Goal: Find specific page/section: Find specific page/section

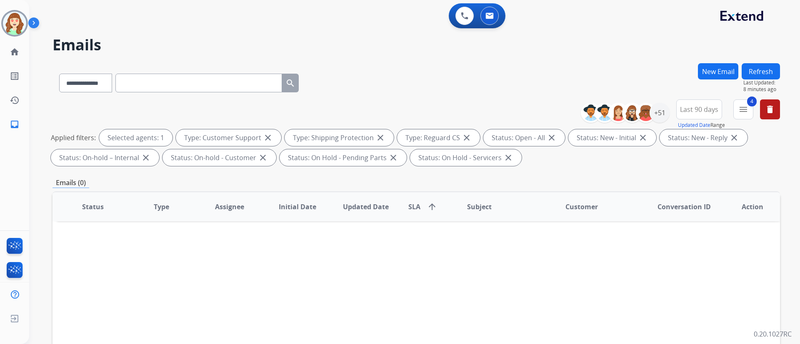
select select "**********"
click at [748, 111] on button "4 menu Filters" at bounding box center [743, 110] width 20 height 20
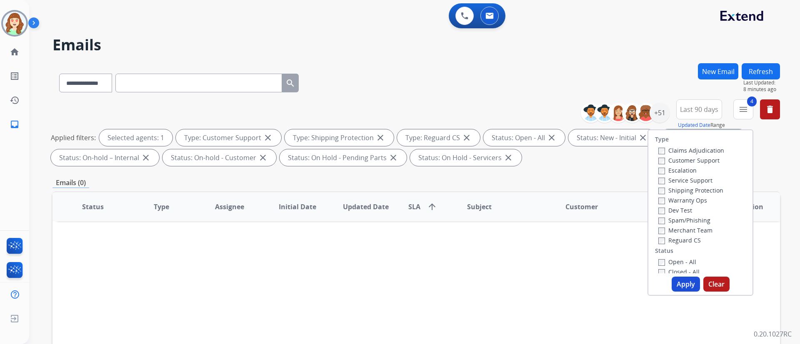
click at [681, 280] on button "Apply" at bounding box center [685, 284] width 28 height 15
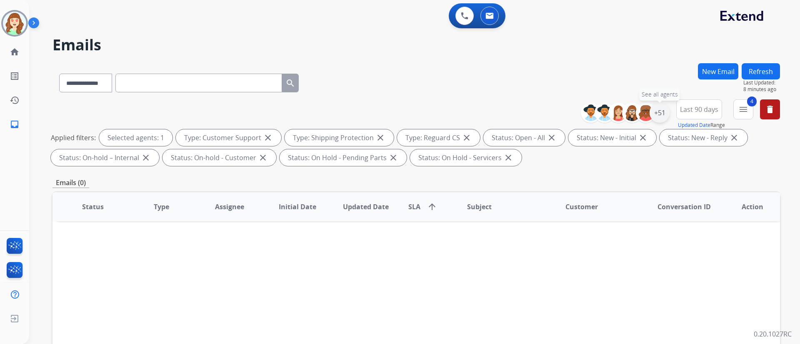
click at [655, 107] on div "+51" at bounding box center [659, 113] width 20 height 20
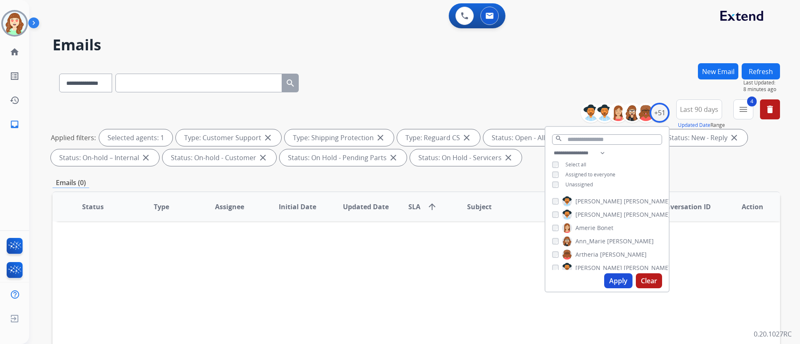
click at [550, 185] on div "**********" at bounding box center [606, 169] width 123 height 43
click at [611, 287] on button "Apply" at bounding box center [618, 281] width 28 height 15
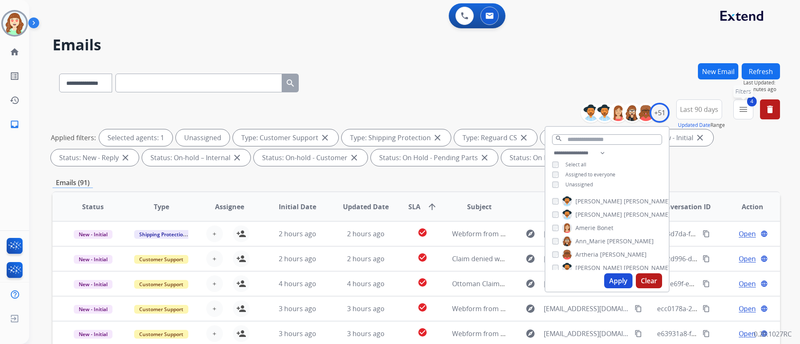
click at [738, 108] on button "4 menu Filters" at bounding box center [743, 110] width 20 height 20
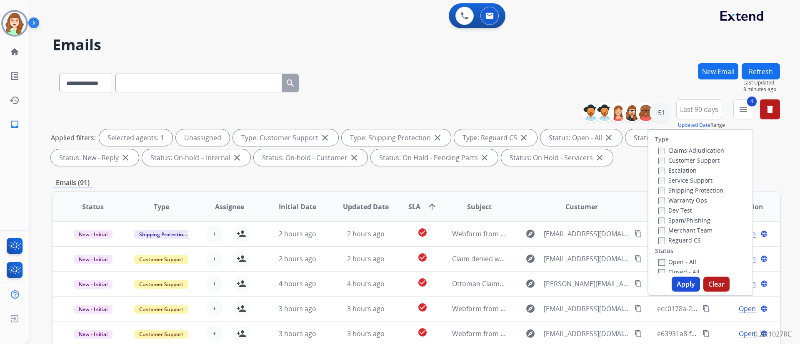
scroll to position [220, 0]
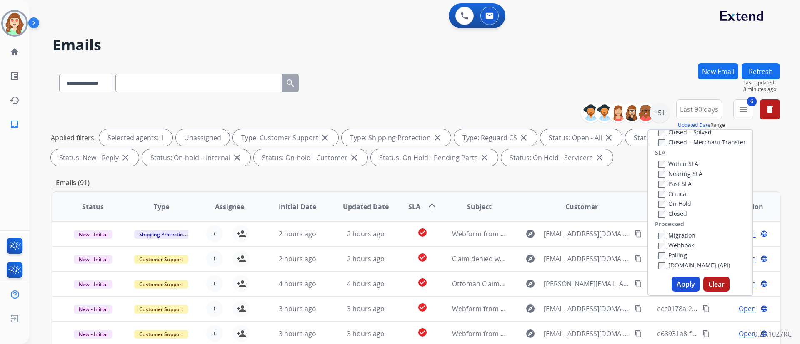
click at [684, 295] on div "Type Claims Adjudication Customer Support Escalation Service Support Shipping P…" at bounding box center [700, 213] width 106 height 167
click at [681, 283] on button "Apply" at bounding box center [685, 284] width 28 height 15
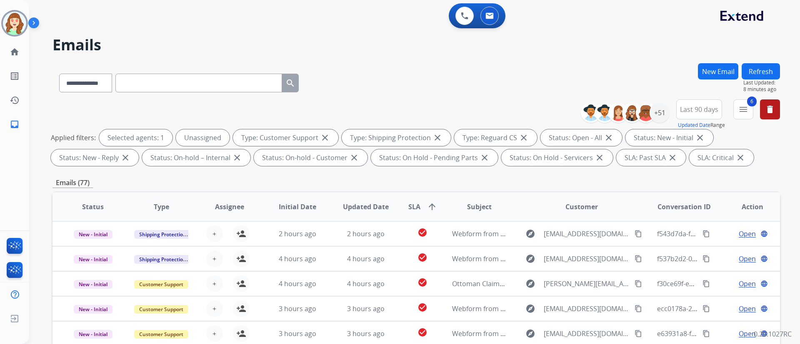
click at [150, 27] on div "0 Voice Interactions 0 Email Interactions" at bounding box center [409, 16] width 741 height 27
click at [655, 118] on div "+51" at bounding box center [659, 113] width 20 height 20
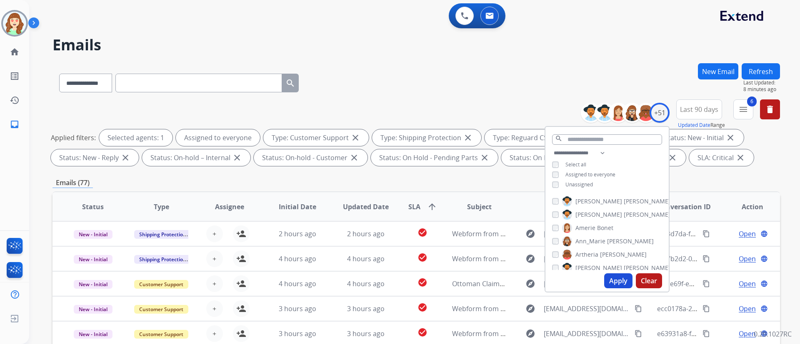
click at [608, 272] on div "Apply Clear" at bounding box center [606, 281] width 123 height 22
click at [620, 279] on button "Apply" at bounding box center [618, 281] width 28 height 15
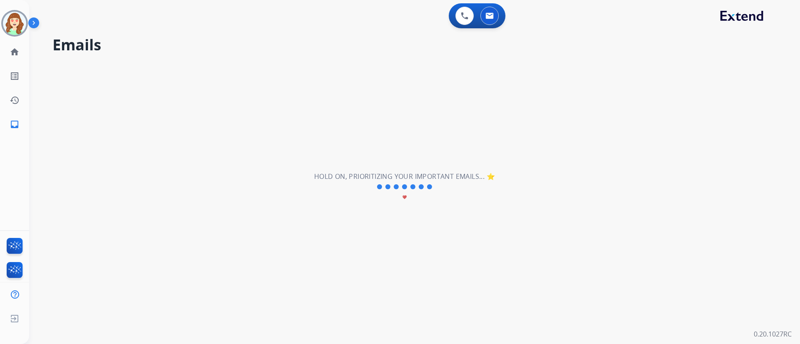
click at [740, 87] on div "**********" at bounding box center [404, 187] width 751 height 314
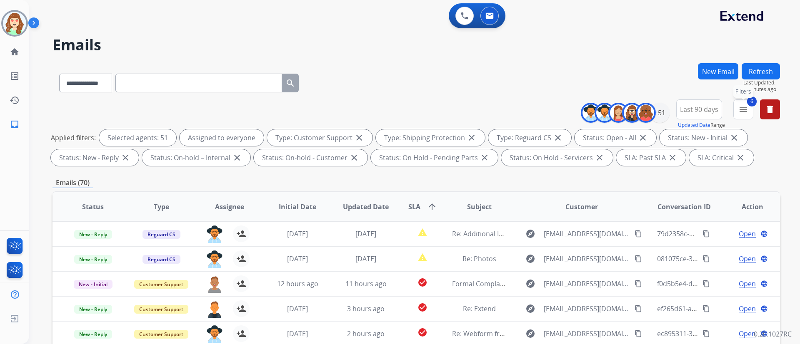
click at [746, 107] on mat-icon "menu" at bounding box center [743, 110] width 10 height 10
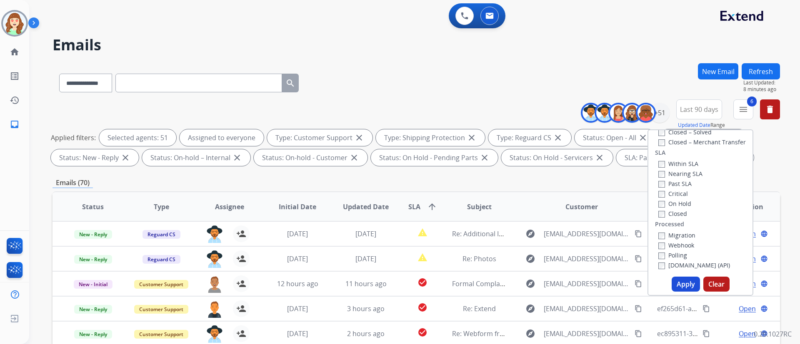
click at [659, 188] on div "Past SLA" at bounding box center [680, 184] width 44 height 10
click at [680, 279] on button "Apply" at bounding box center [685, 284] width 28 height 15
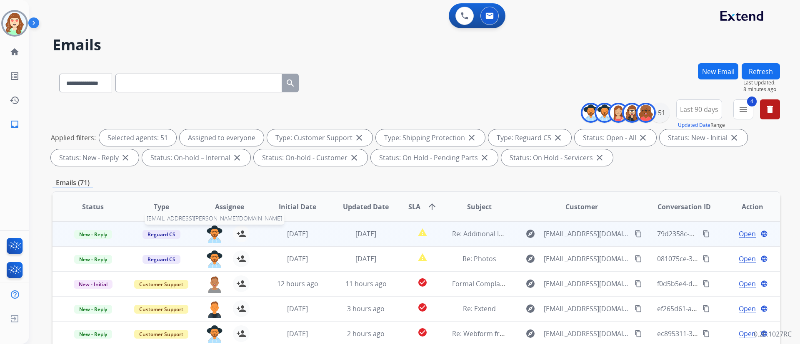
click at [211, 234] on img at bounding box center [214, 234] width 17 height 17
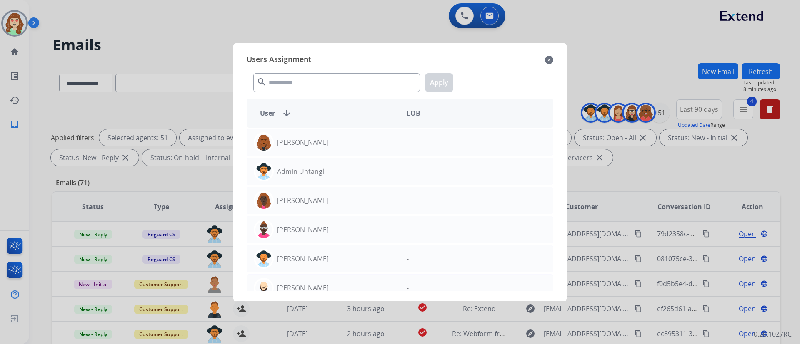
click at [551, 58] on mat-icon "close" at bounding box center [549, 60] width 8 height 10
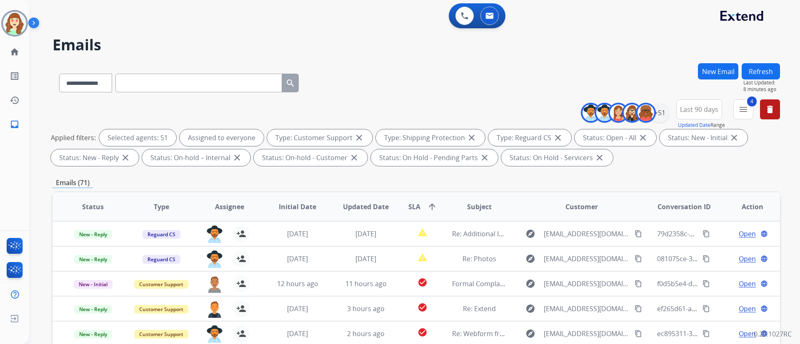
click at [417, 208] on span "SLA arrow_upward" at bounding box center [422, 207] width 29 height 10
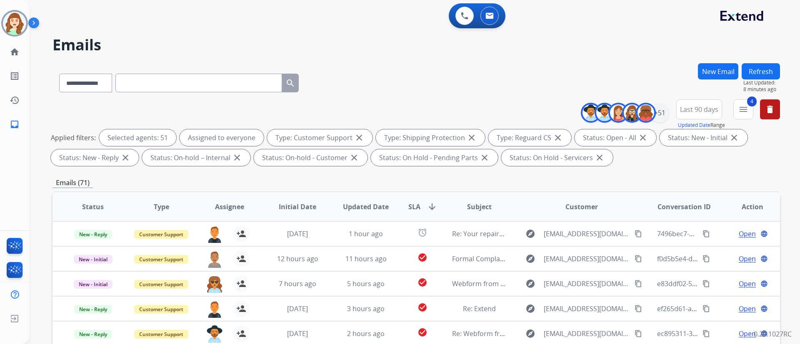
drag, startPoint x: 137, startPoint y: 24, endPoint x: 172, endPoint y: 3, distance: 41.1
click at [137, 24] on div "0 Voice Interactions 0 Email Interactions" at bounding box center [409, 16] width 741 height 27
click at [741, 110] on mat-icon "menu" at bounding box center [743, 110] width 10 height 10
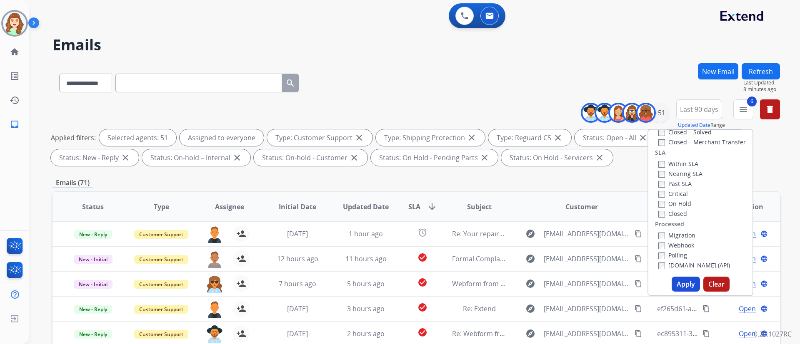
click at [680, 281] on button "Apply" at bounding box center [685, 284] width 28 height 15
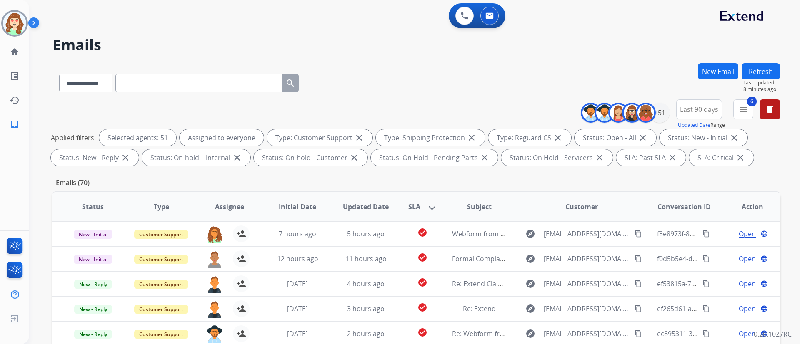
click at [137, 34] on div "**********" at bounding box center [404, 202] width 751 height 344
